Goal: Task Accomplishment & Management: Use online tool/utility

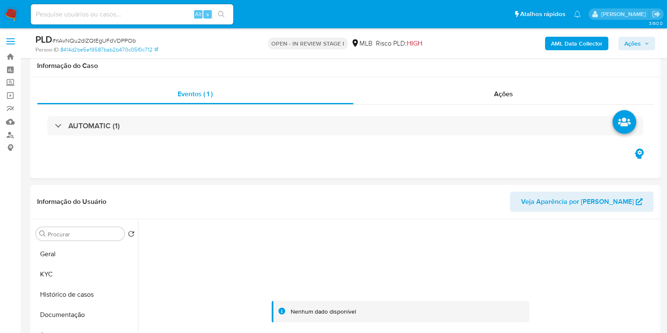
select select "10"
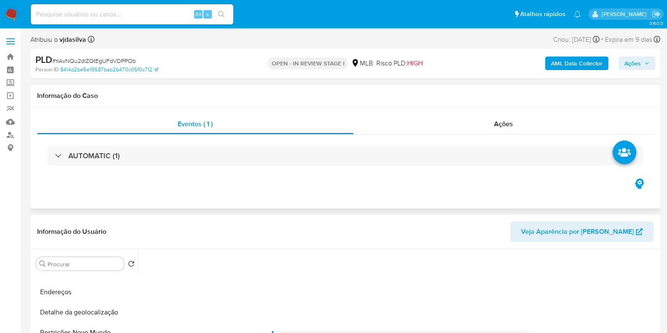
click at [116, 145] on div "AUTOMATIC (1)" at bounding box center [345, 156] width 617 height 42
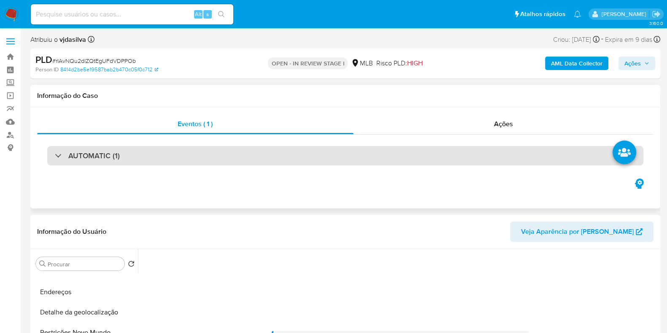
click at [116, 152] on h3 "AUTOMATIC (1)" at bounding box center [94, 155] width 52 height 9
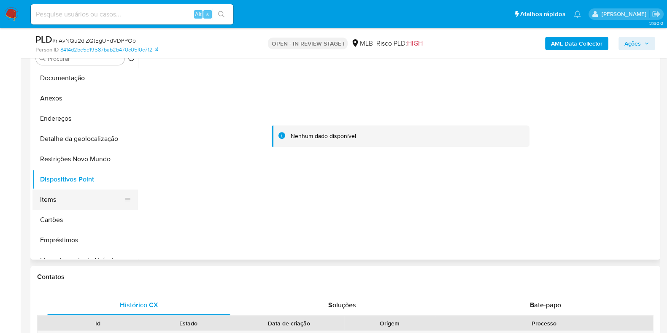
scroll to position [41, 0]
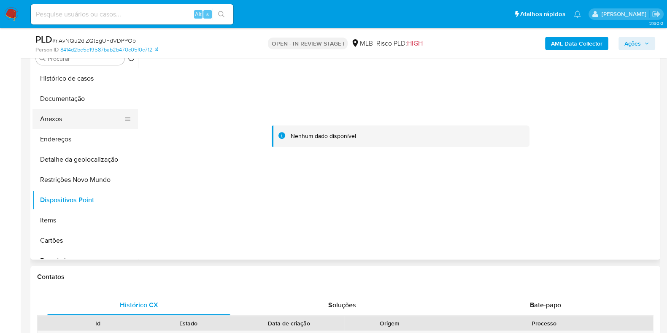
click at [71, 123] on button "Anexos" at bounding box center [82, 119] width 99 height 20
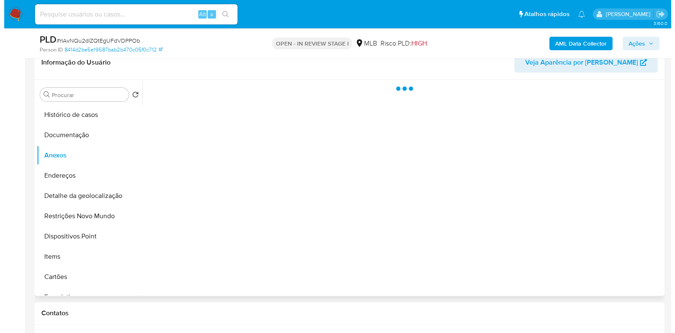
scroll to position [369, 0]
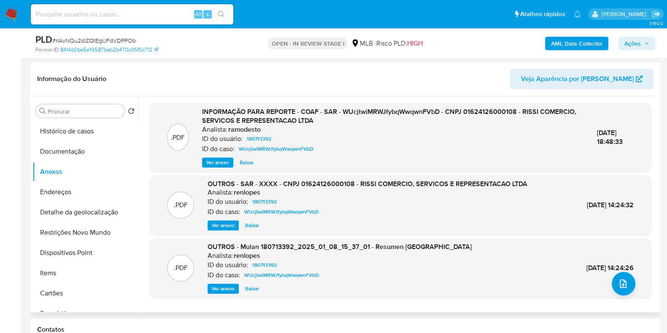
click at [219, 159] on span "Ver anexo" at bounding box center [217, 162] width 23 height 8
drag, startPoint x: 521, startPoint y: 110, endPoint x: 524, endPoint y: 123, distance: 13.0
click at [524, 123] on div "INFORMAÇÃO PARA REPORTE - COAF - SAR - WUcjtwiMRWJfybqWwqwnFVbD - CNPJ 01624126…" at bounding box center [393, 137] width 382 height 60
copy span "RISSI COMERCIO, SERVICOS E REPRESENTACAO LTDA"
click at [575, 40] on b "AML Data Collector" at bounding box center [577, 44] width 52 height 14
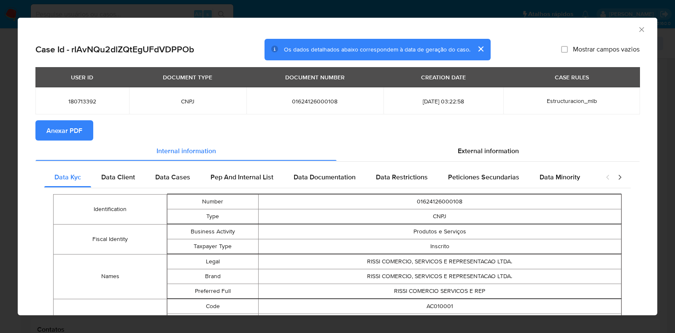
click at [65, 136] on span "Anexar PDF" at bounding box center [64, 130] width 36 height 19
click at [638, 28] on icon "Fechar a janela" at bounding box center [642, 29] width 8 height 8
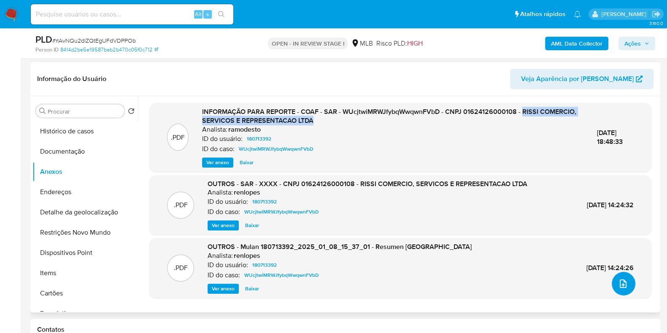
click at [623, 280] on icon "upload-file" at bounding box center [623, 283] width 7 height 8
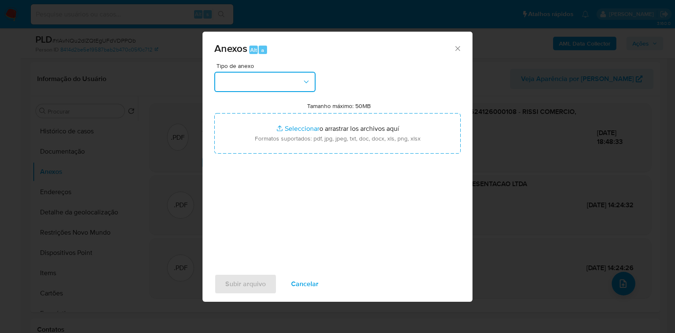
click at [303, 77] on button "button" at bounding box center [264, 82] width 101 height 20
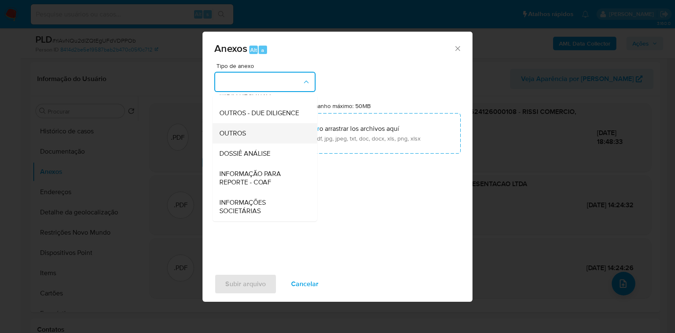
scroll to position [130, 0]
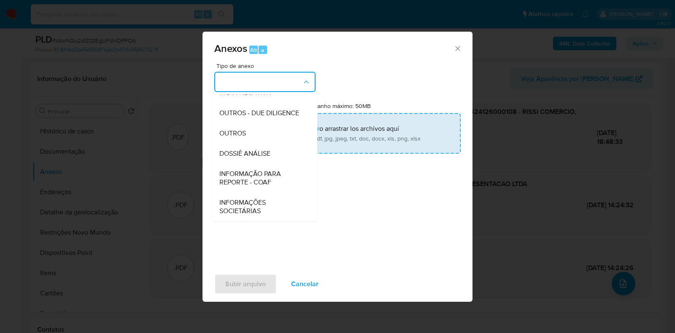
click at [285, 132] on div "OUTROS" at bounding box center [263, 133] width 86 height 20
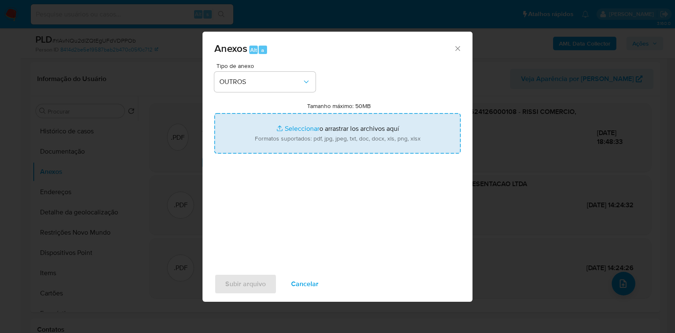
type input "C:\fakepath\SAR - XXXX - CNPJ 01624126000108 - RISSI COMERCIO, SERVICOS E REPRE…"
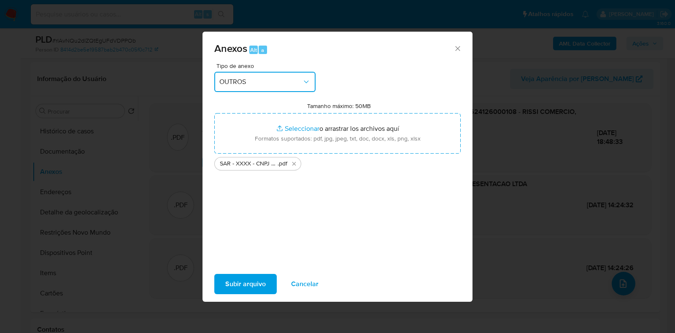
click at [295, 79] on span "OUTROS" at bounding box center [261, 82] width 83 height 8
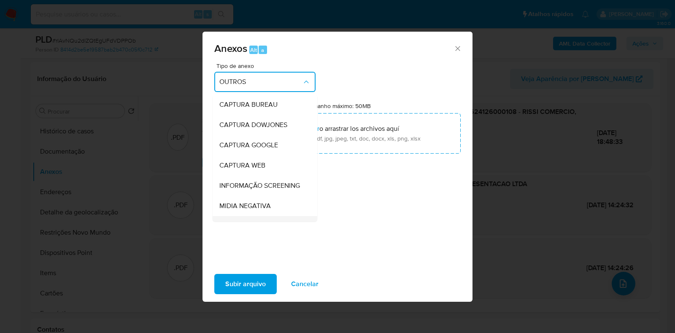
scroll to position [105, 0]
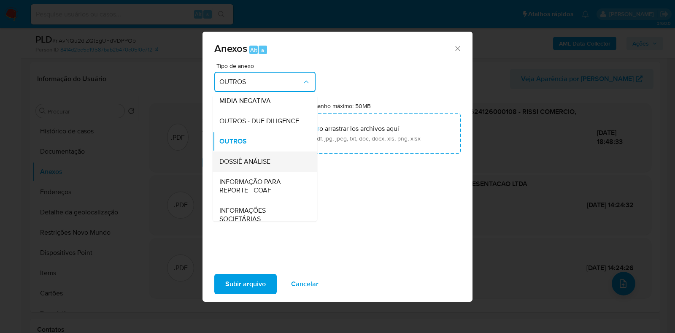
click at [258, 166] on span "DOSSIÊ ANÁLISE" at bounding box center [245, 161] width 51 height 8
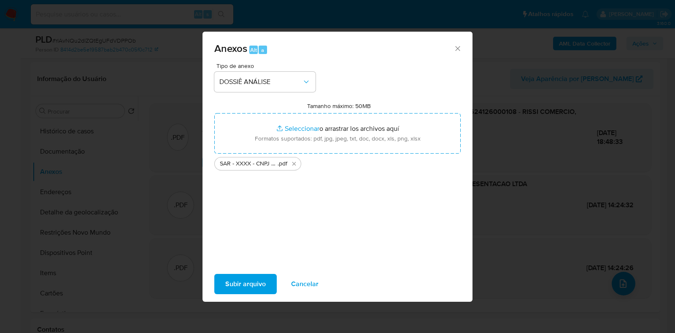
click at [254, 287] on span "Subir arquivo" at bounding box center [245, 284] width 41 height 19
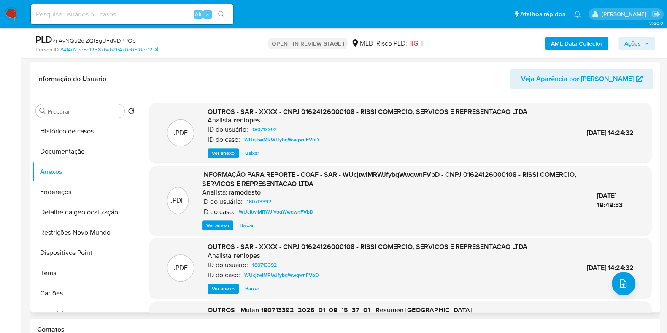
click at [608, 277] on div ".PDF OUTROS - SAR - XXXX - CNPJ 01624126000108 - RISSI COMERCIO, SERVICOS E REP…" at bounding box center [401, 268] width 494 height 52
click at [618, 279] on icon "upload-file" at bounding box center [623, 284] width 10 height 10
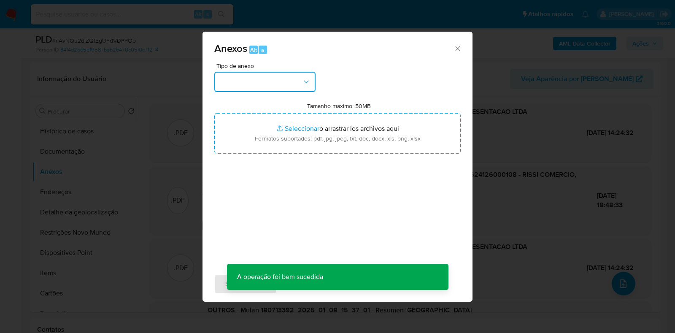
click at [305, 83] on icon "button" at bounding box center [306, 82] width 8 height 8
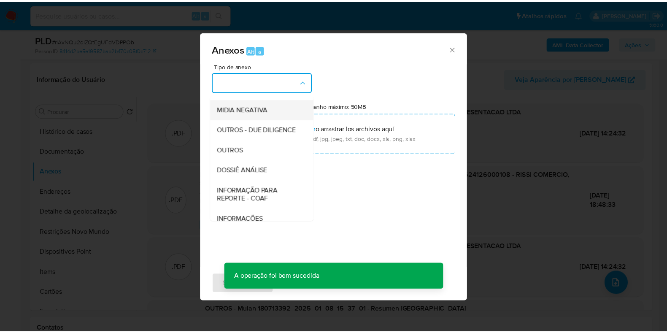
scroll to position [130, 0]
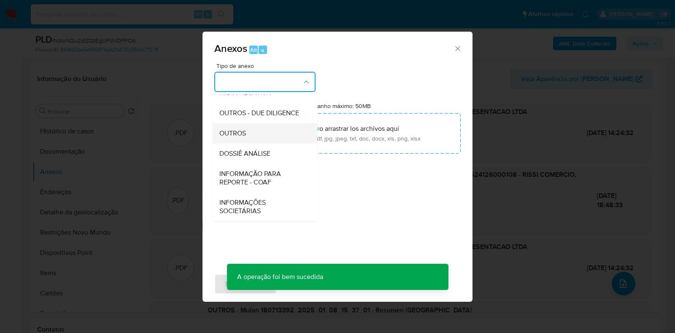
click at [263, 125] on div "OUTROS" at bounding box center [263, 133] width 86 height 20
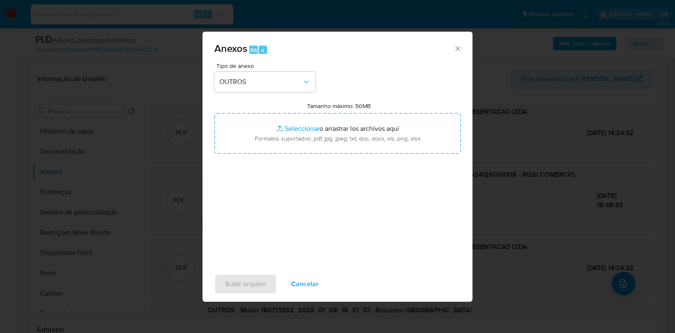
click at [461, 49] on icon "Cerrar" at bounding box center [458, 48] width 8 height 8
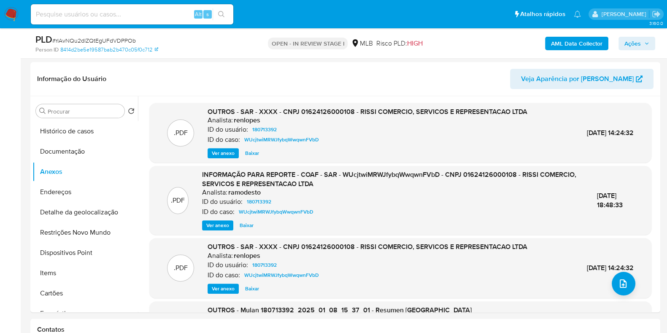
click at [621, 43] on button "Ações" at bounding box center [637, 44] width 37 height 14
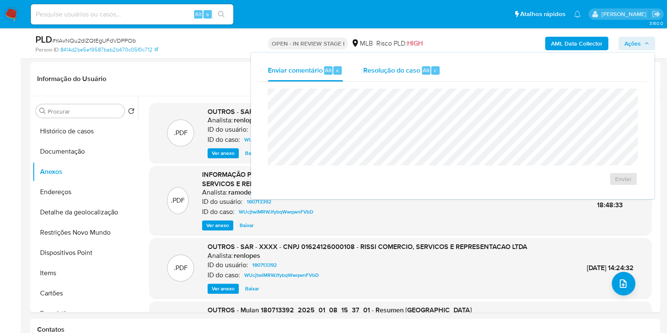
click at [396, 68] on span "Resolução do caso" at bounding box center [391, 70] width 57 height 10
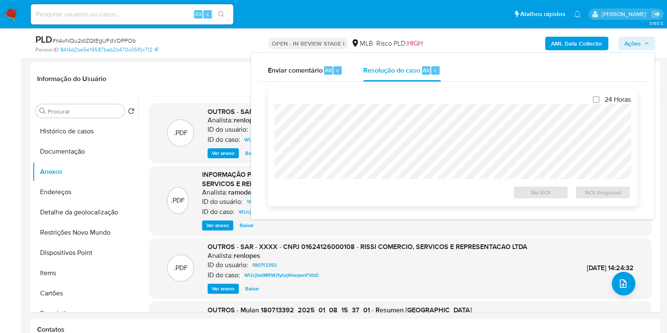
click at [374, 106] on div at bounding box center [453, 141] width 356 height 75
click at [607, 189] on span "ROI Proposal" at bounding box center [603, 193] width 44 height 12
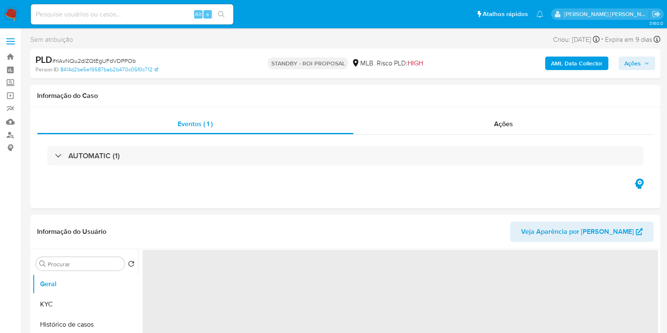
select select "10"
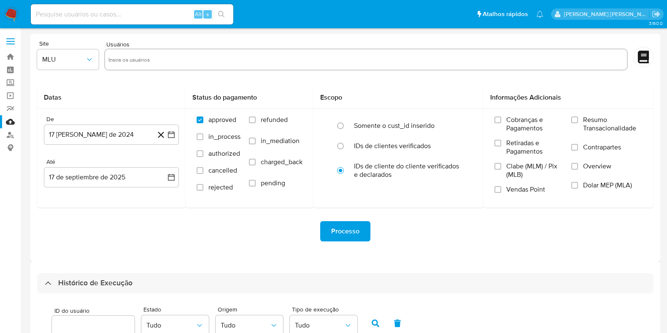
select select "100"
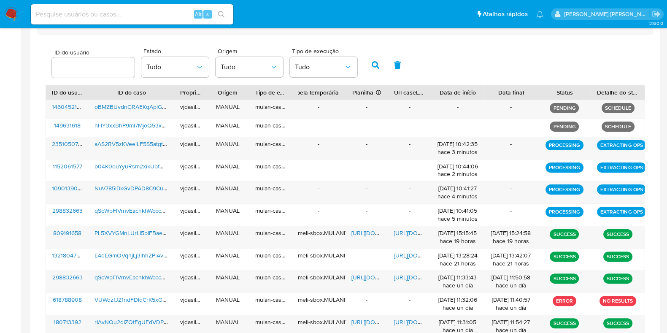
scroll to position [182, 0]
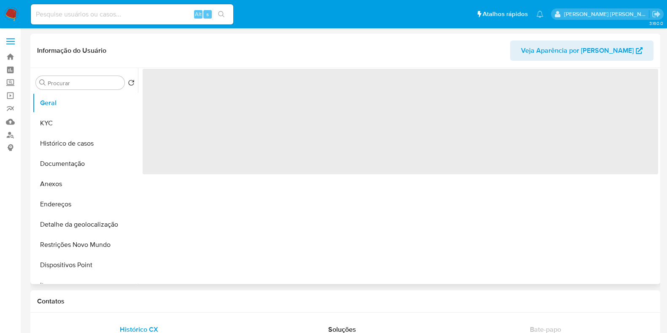
select select "10"
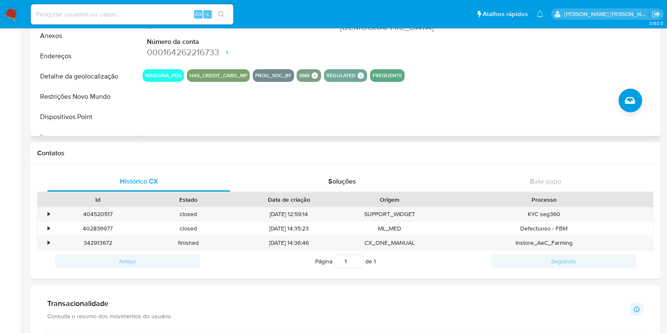
scroll to position [158, 0]
